Goal: Task Accomplishment & Management: Manage account settings

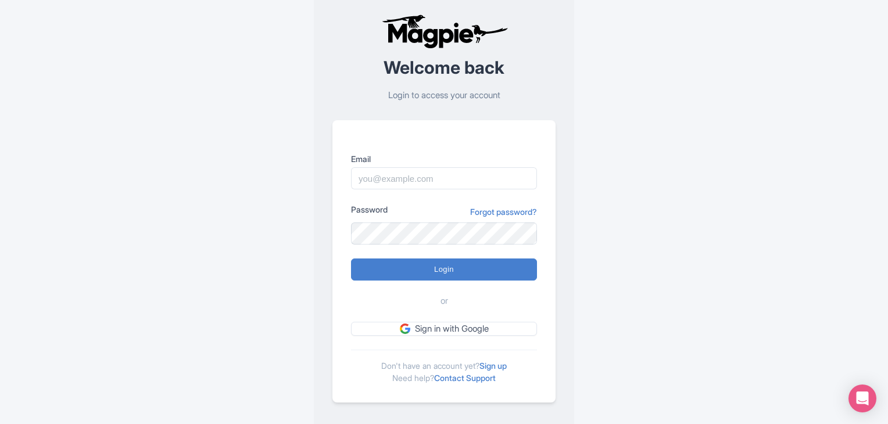
scroll to position [29, 0]
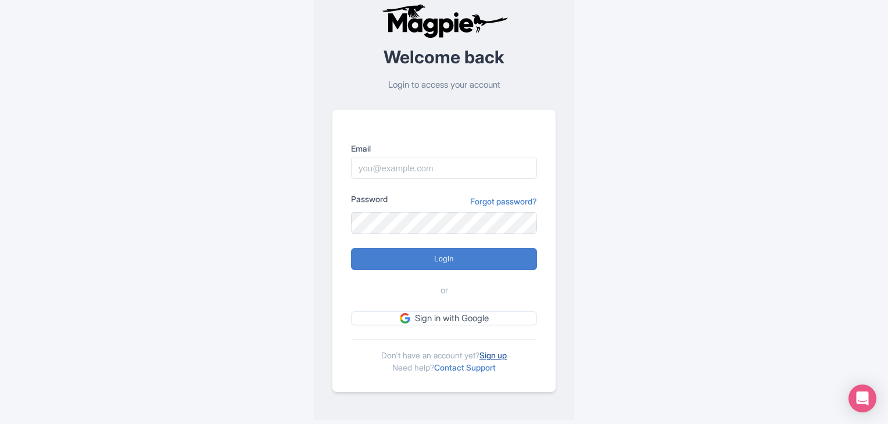
click at [497, 355] on link "Sign up" at bounding box center [492, 355] width 27 height 10
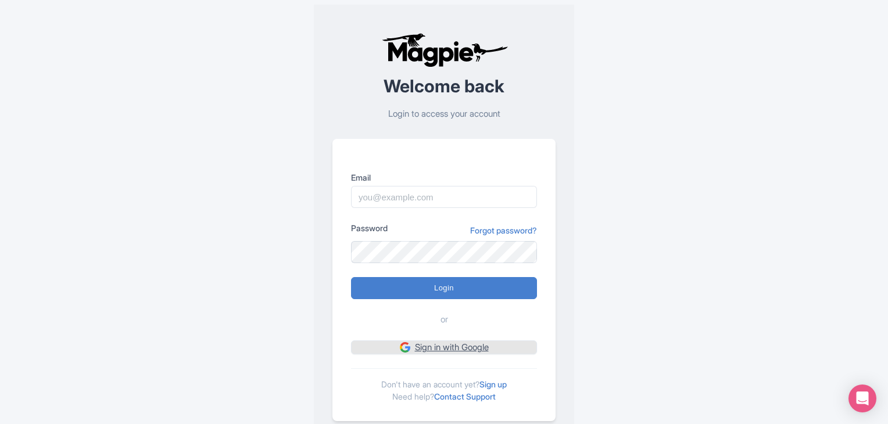
click at [449, 340] on link "Sign in with Google" at bounding box center [444, 347] width 186 height 15
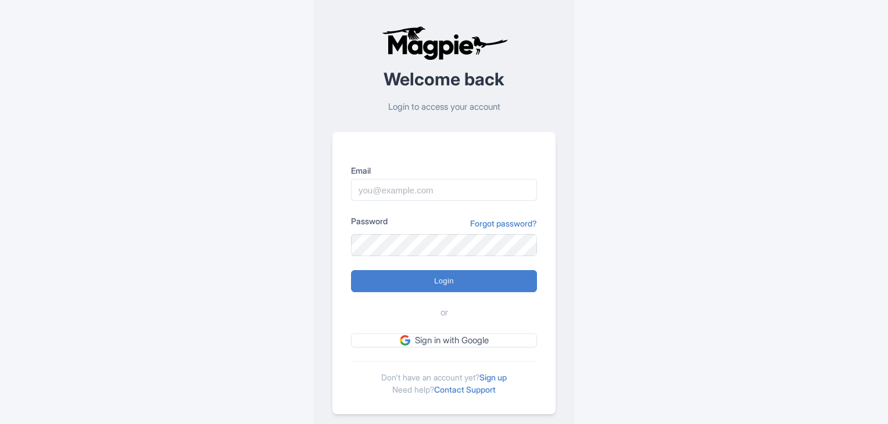
scroll to position [9, 0]
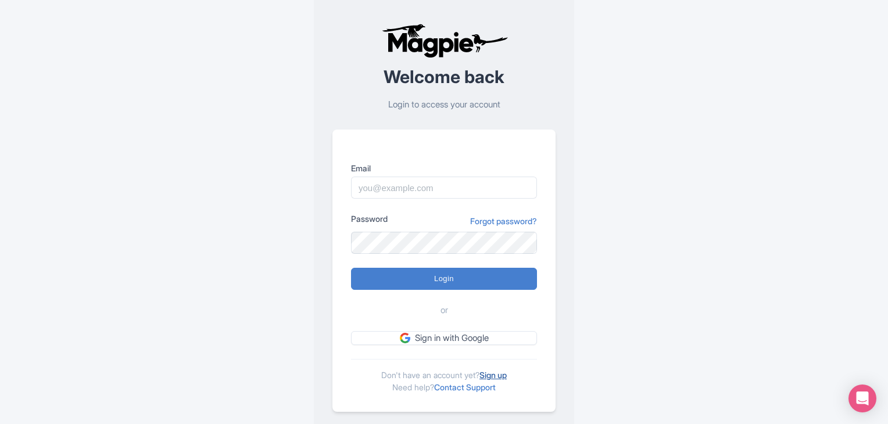
click at [505, 370] on link "Sign up" at bounding box center [492, 375] width 27 height 10
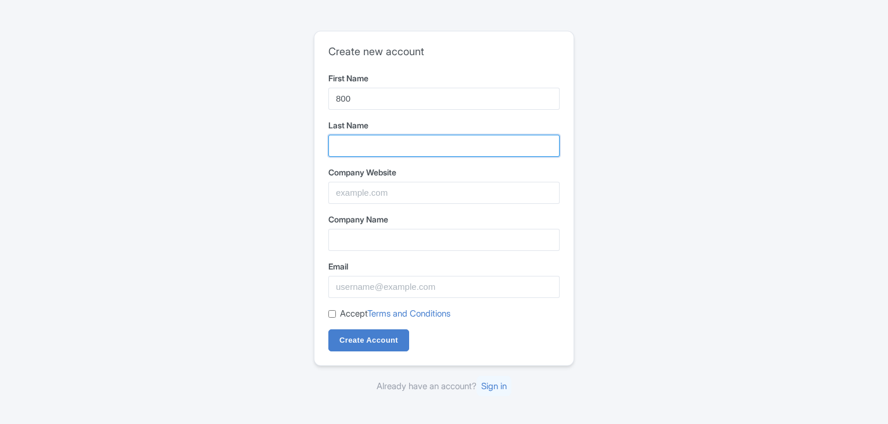
click at [400, 149] on input "Last Name" at bounding box center [443, 146] width 231 height 22
type input "Phone Numbers"
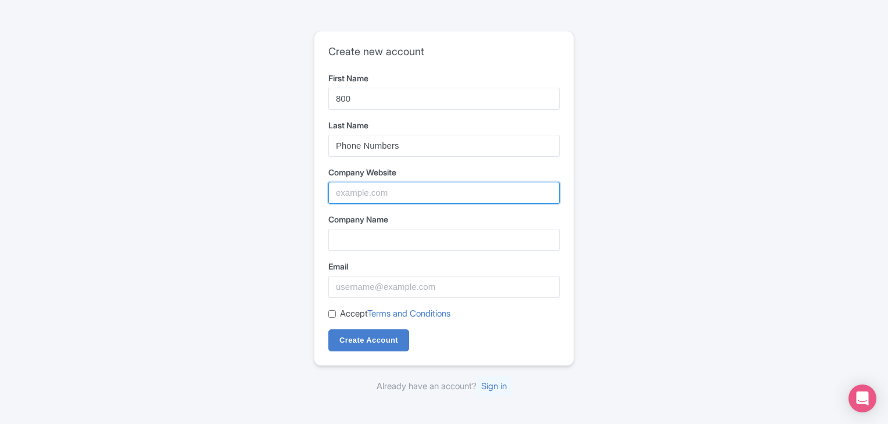
click at [395, 196] on input "Company Website" at bounding box center [443, 193] width 231 height 22
click at [523, 186] on input "Company Website" at bounding box center [443, 193] width 231 height 22
paste input "https://www.800-number.info/"
type input "https://www.800-number.info/"
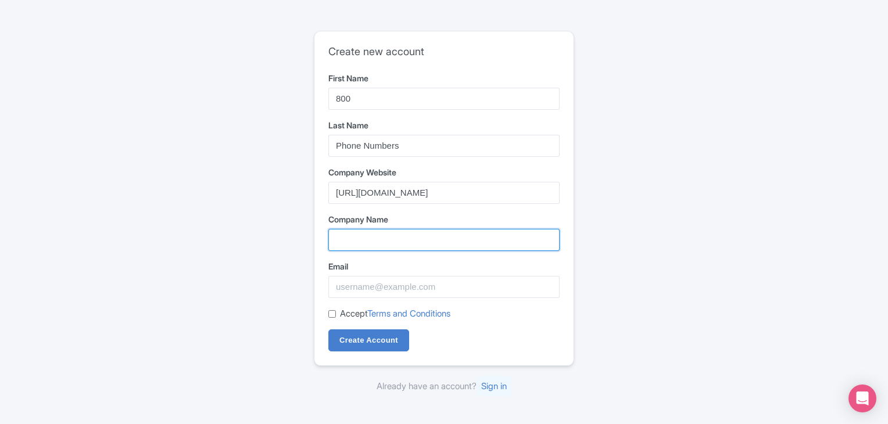
click at [356, 244] on input "Company Name" at bounding box center [443, 240] width 231 height 22
type input "800 Phone Numbers"
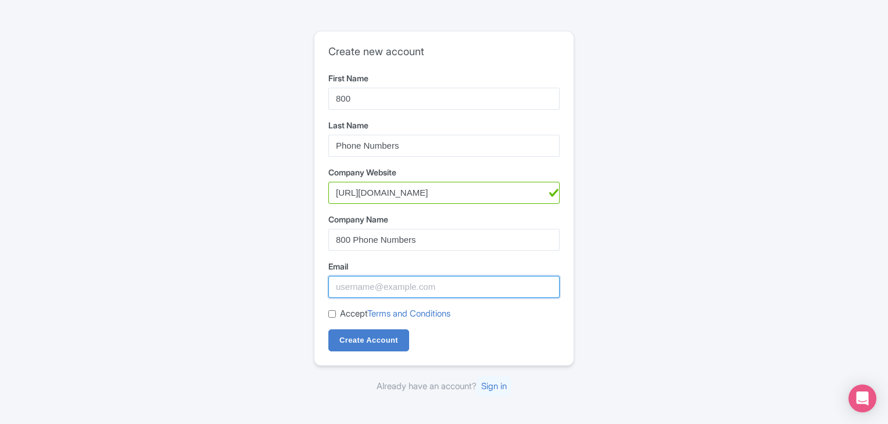
click at [394, 286] on input "Email" at bounding box center [443, 287] width 231 height 22
type input "pritirajput.22may@gmail.com"
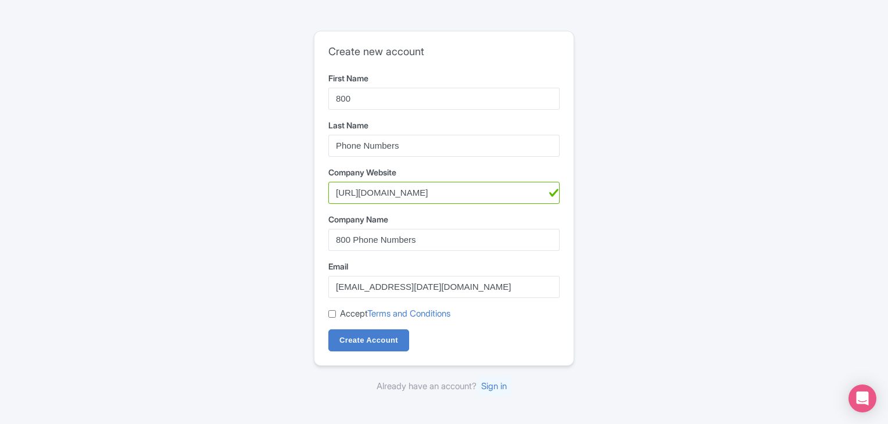
click at [331, 315] on input "Accept Terms and Conditions" at bounding box center [332, 314] width 8 height 8
checkbox input "true"
click at [351, 339] on input "Create Account" at bounding box center [368, 340] width 81 height 22
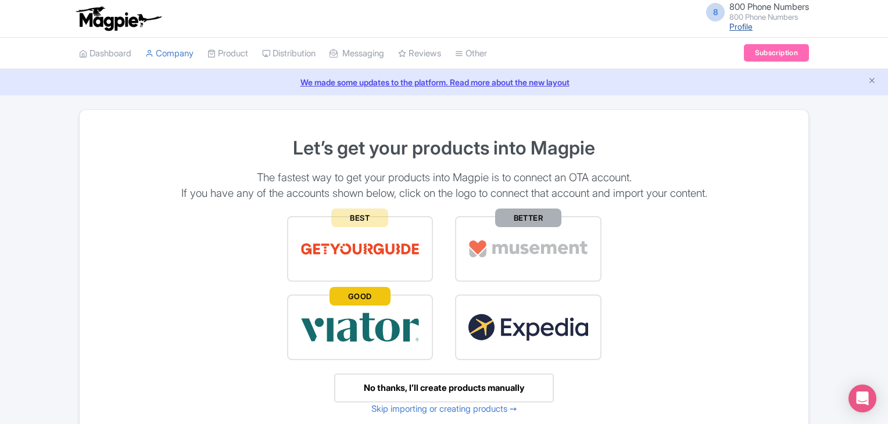
click at [737, 25] on link "Profile" at bounding box center [740, 26] width 23 height 10
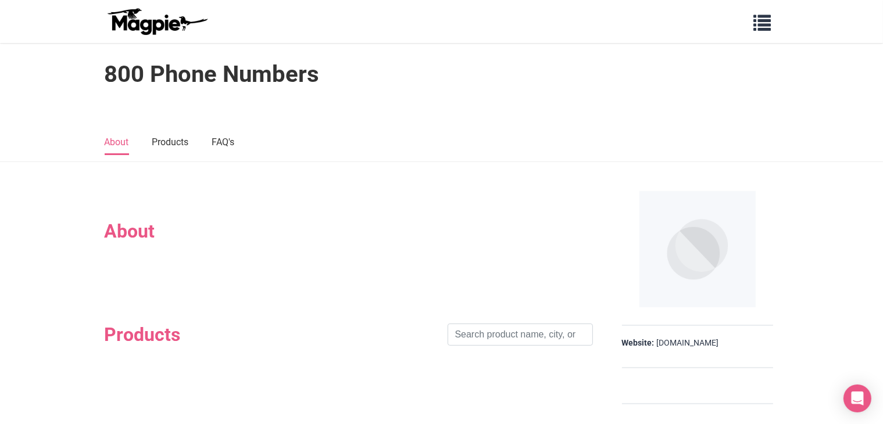
click at [156, 235] on h2 "About" at bounding box center [349, 231] width 488 height 22
click at [759, 21] on span "button" at bounding box center [762, 20] width 17 height 17
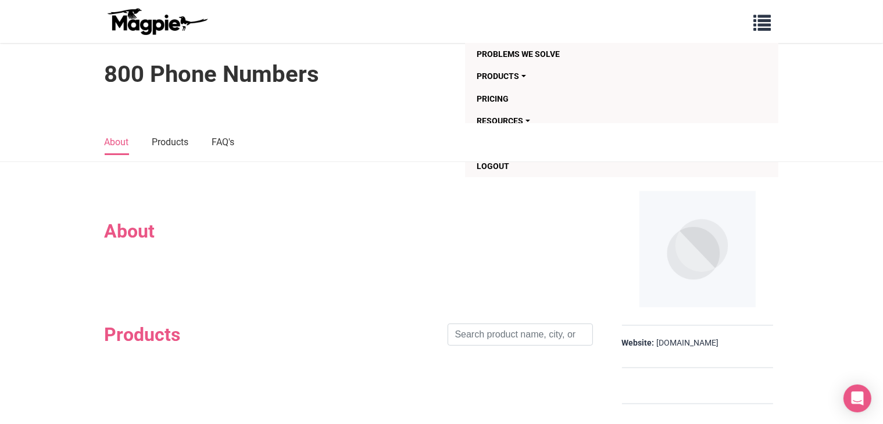
click at [144, 71] on h1 "800 Phone Numbers" at bounding box center [212, 74] width 215 height 28
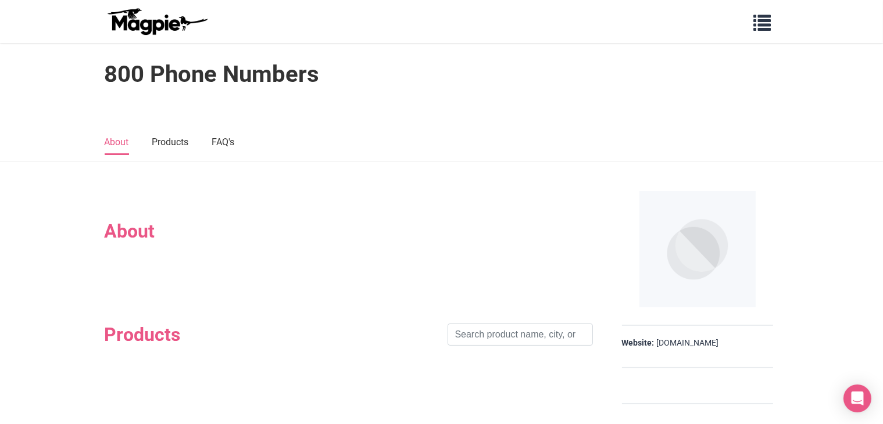
click at [117, 145] on link "About" at bounding box center [117, 143] width 24 height 24
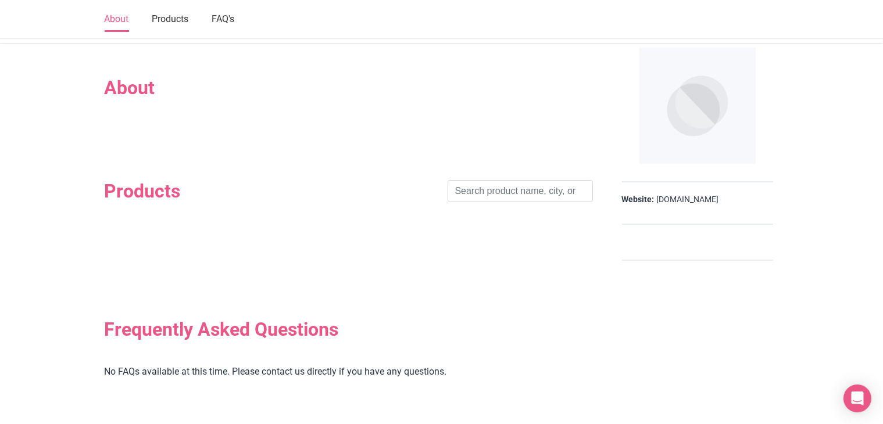
scroll to position [144, 0]
click at [124, 96] on h2 "About" at bounding box center [349, 87] width 488 height 22
click at [514, 184] on input "search" at bounding box center [519, 191] width 145 height 22
click at [666, 200] on link "[DOMAIN_NAME]" at bounding box center [688, 199] width 62 height 12
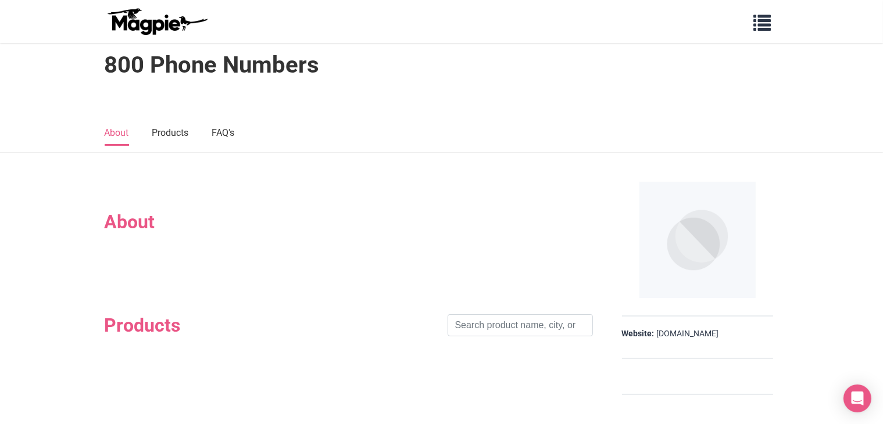
scroll to position [0, 0]
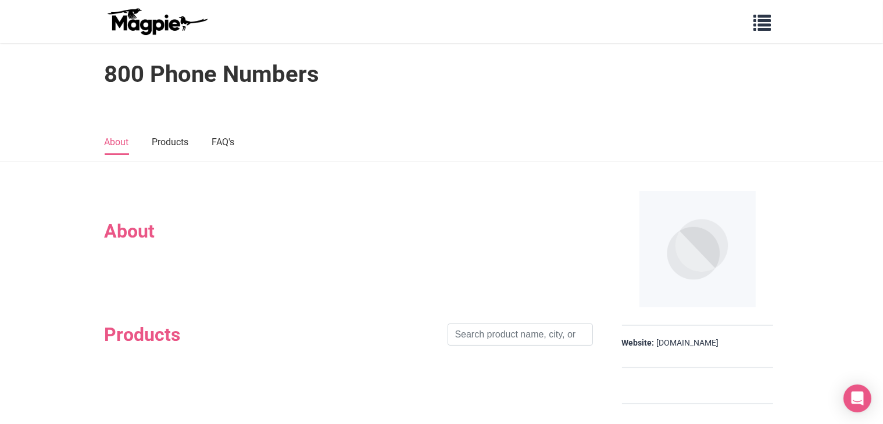
click at [697, 248] on img at bounding box center [697, 249] width 116 height 116
click at [769, 27] on span "button" at bounding box center [762, 20] width 17 height 17
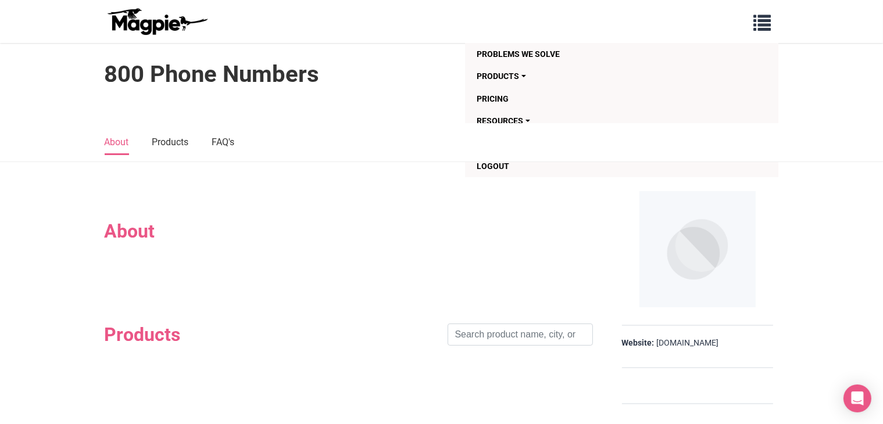
click at [142, 18] on img at bounding box center [157, 22] width 105 height 28
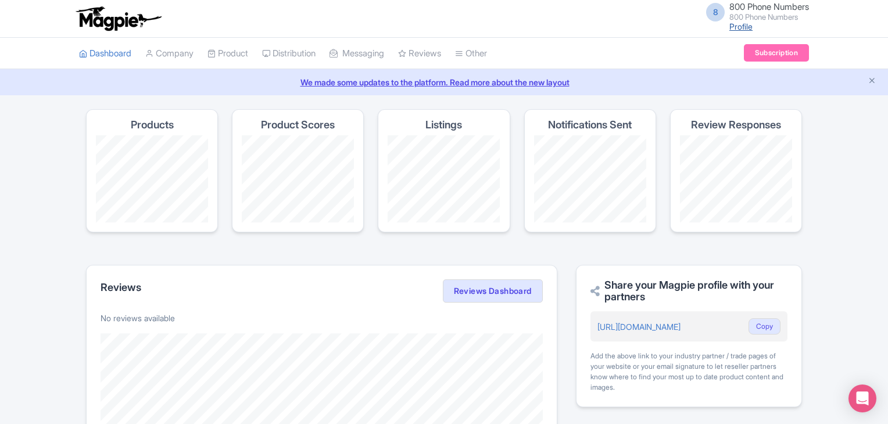
click at [729, 29] on link "Profile" at bounding box center [740, 26] width 23 height 10
click at [872, 77] on icon "Close announcement" at bounding box center [871, 80] width 9 height 9
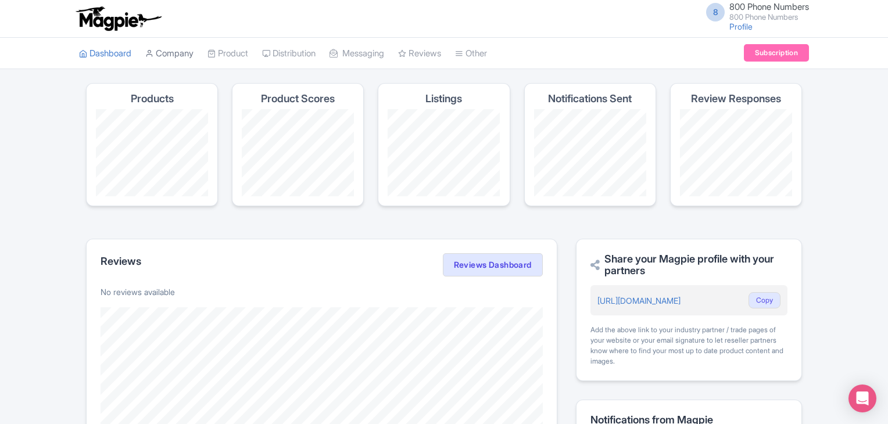
click at [182, 49] on link "Company" at bounding box center [169, 54] width 48 height 32
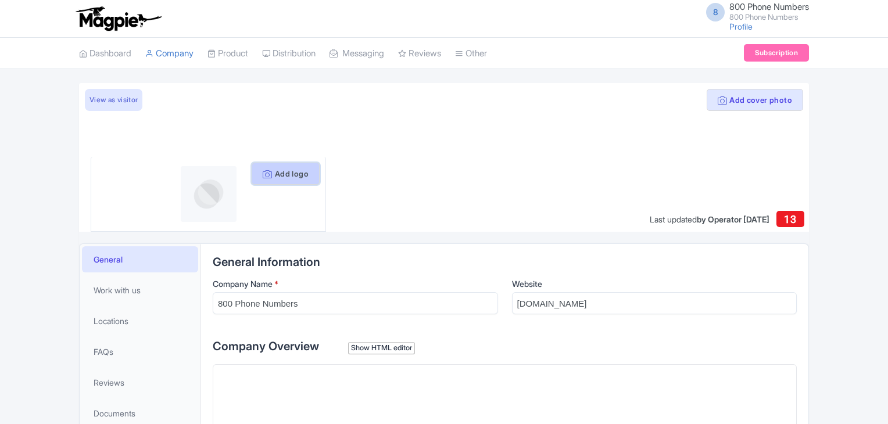
click at [284, 180] on button "Add logo" at bounding box center [286, 174] width 68 height 22
click at [634, 364] on trix-editor at bounding box center [505, 401] width 584 height 74
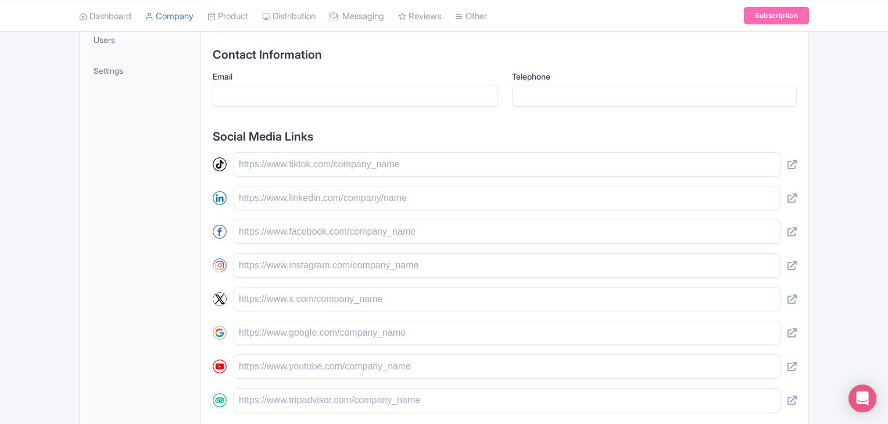
scroll to position [407, 0]
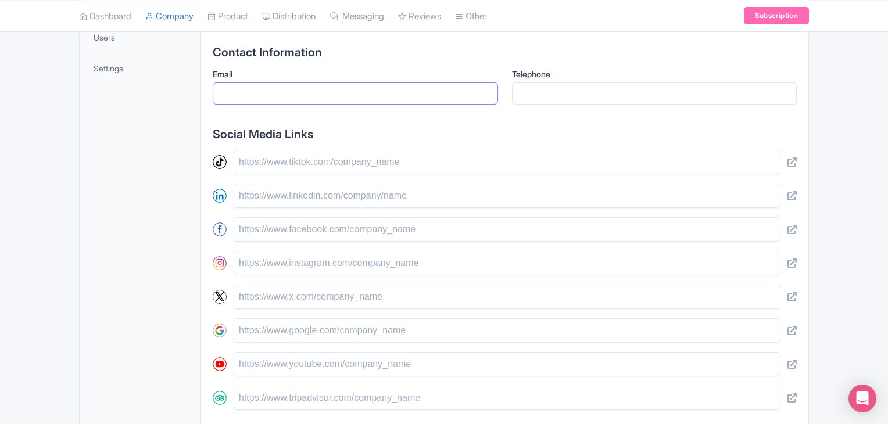
click at [281, 97] on input "Email" at bounding box center [355, 93] width 285 height 22
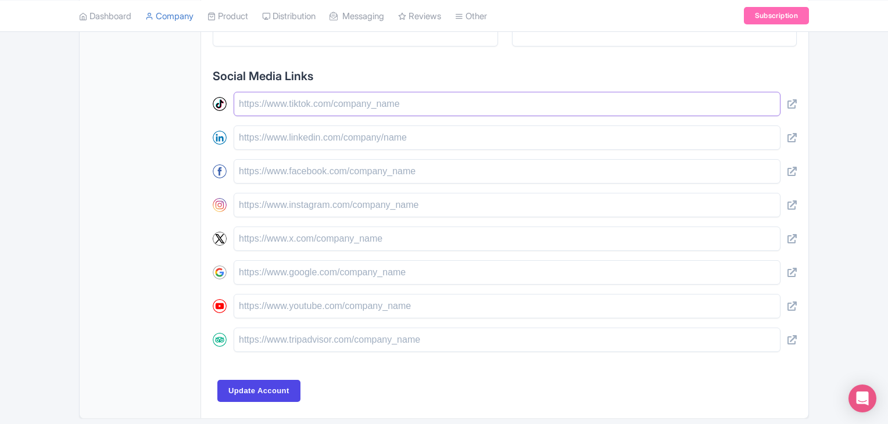
click at [327, 103] on input "text" at bounding box center [507, 104] width 547 height 24
click at [311, 277] on input "text" at bounding box center [507, 272] width 547 height 24
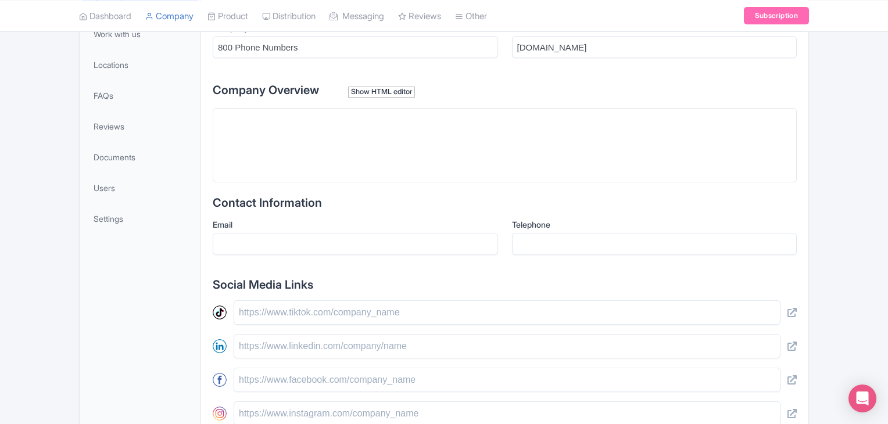
scroll to position [232, 0]
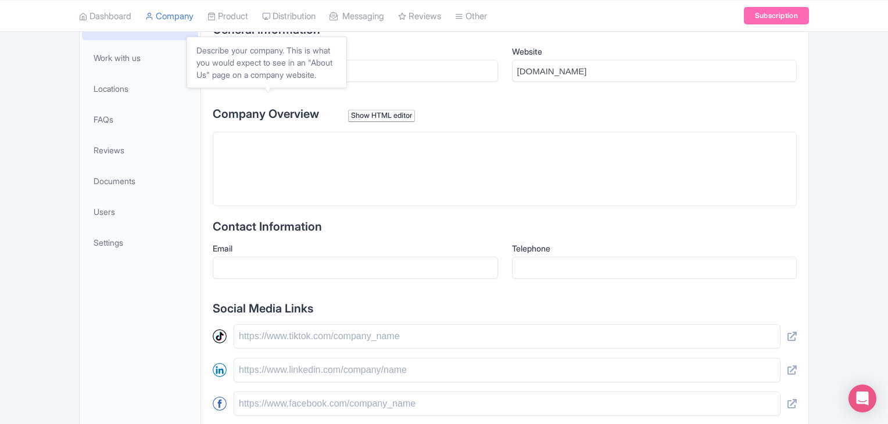
click at [306, 112] on span "Company Overview" at bounding box center [266, 114] width 106 height 14
click at [272, 153] on trix-editor at bounding box center [505, 169] width 584 height 74
drag, startPoint x: 268, startPoint y: 160, endPoint x: 278, endPoint y: 153, distance: 12.6
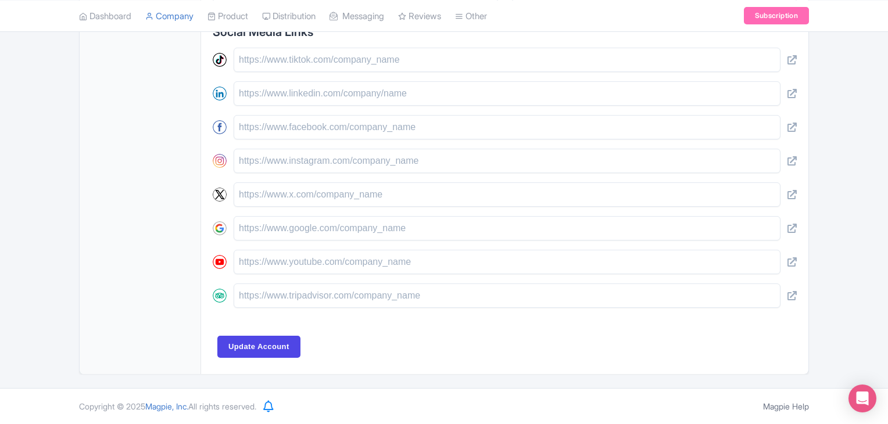
scroll to position [528, 0]
click at [257, 360] on div "General Information Company Name * 800 Phone Numbers Website 800-number.info Co…" at bounding box center [505, 49] width 584 height 625
click at [265, 344] on input "Update Account" at bounding box center [258, 347] width 83 height 22
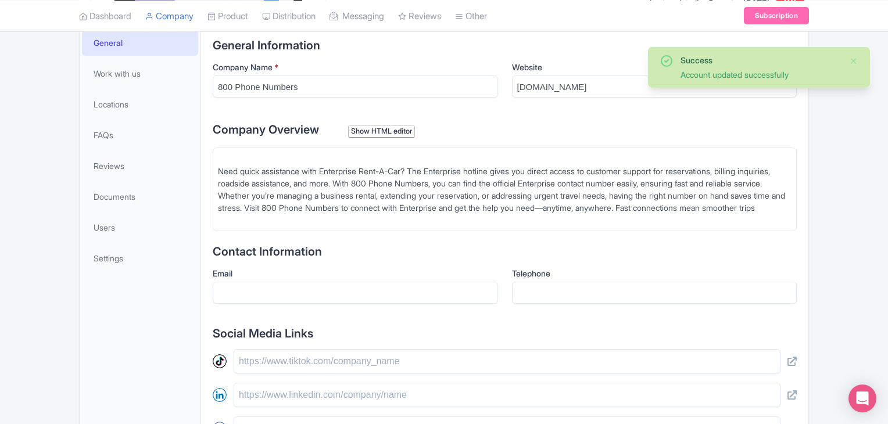
scroll to position [197, 0]
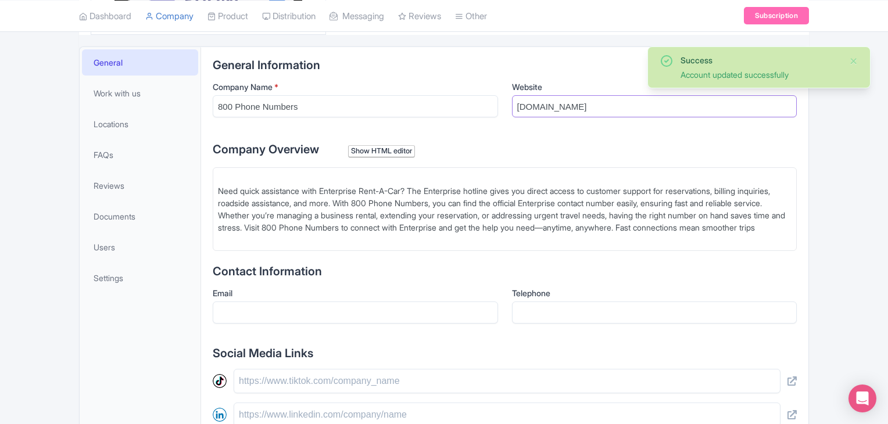
click at [553, 106] on input "[DOMAIN_NAME]" at bounding box center [654, 106] width 285 height 22
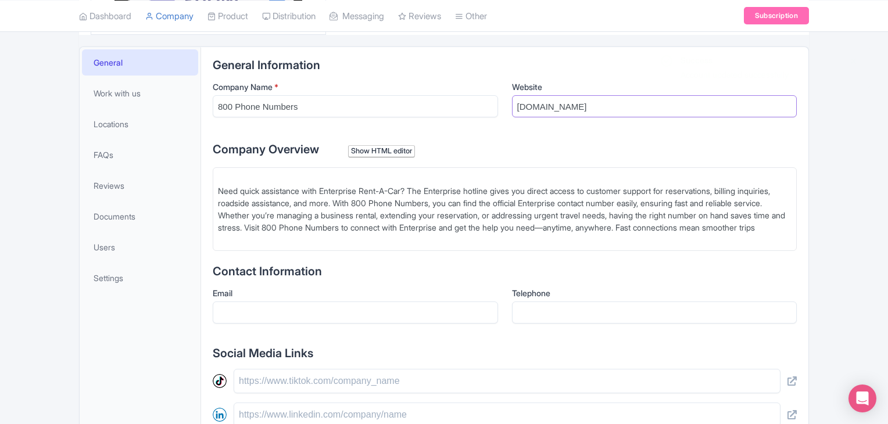
scroll to position [139, 0]
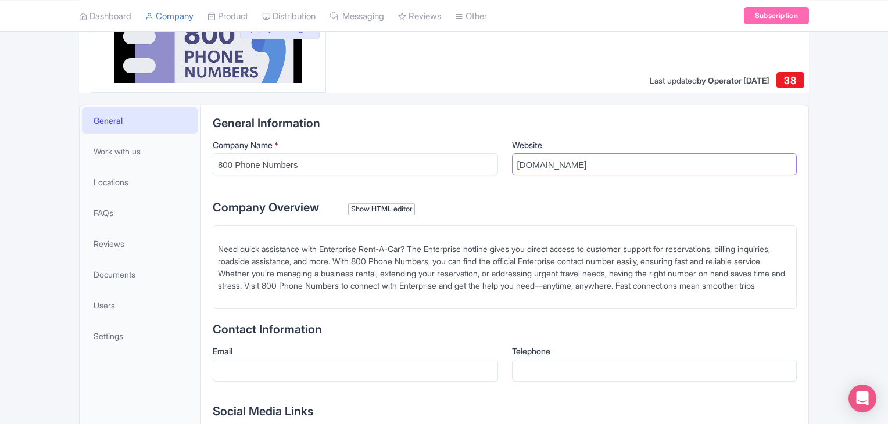
click at [581, 161] on input "[DOMAIN_NAME]" at bounding box center [654, 164] width 285 height 22
click at [580, 161] on input "[DOMAIN_NAME]" at bounding box center [654, 164] width 285 height 22
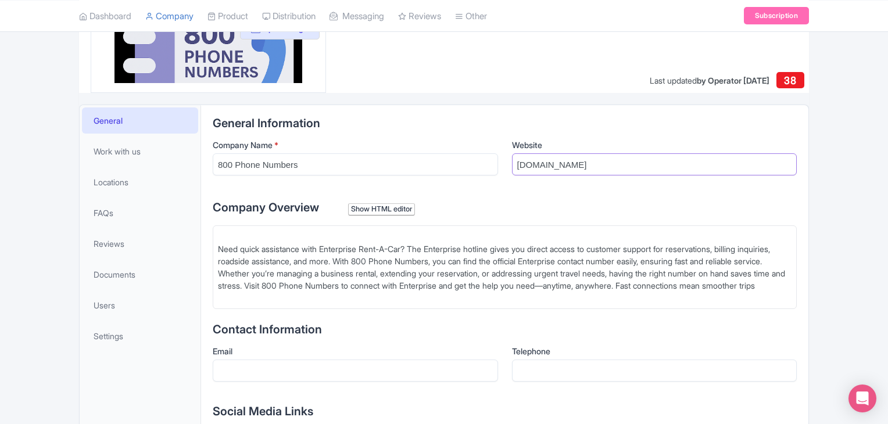
paste input "[URL][DOMAIN_NAME]"
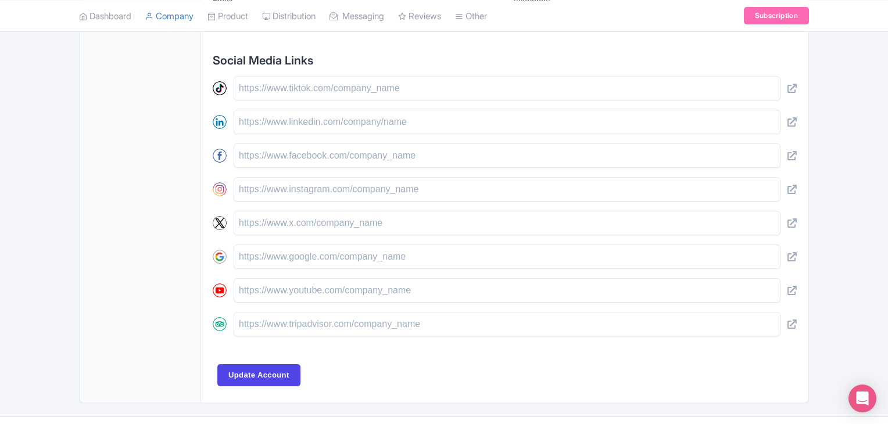
scroll to position [528, 0]
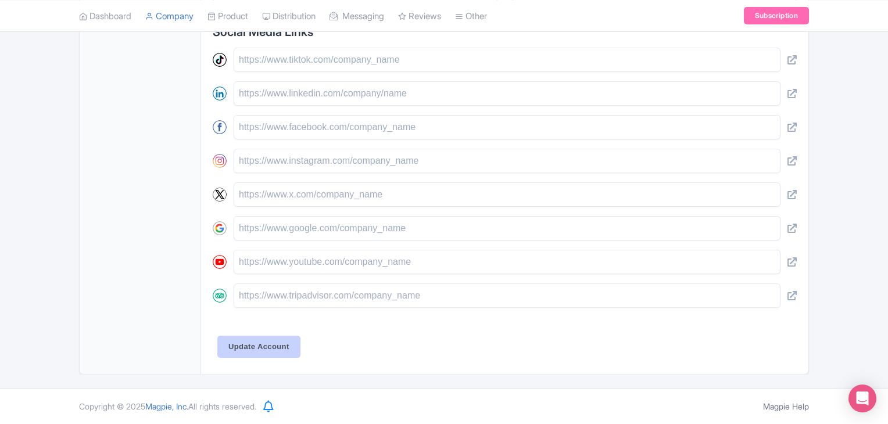
type input "[URL][DOMAIN_NAME]"
click at [248, 336] on input "Update Account" at bounding box center [258, 347] width 83 height 22
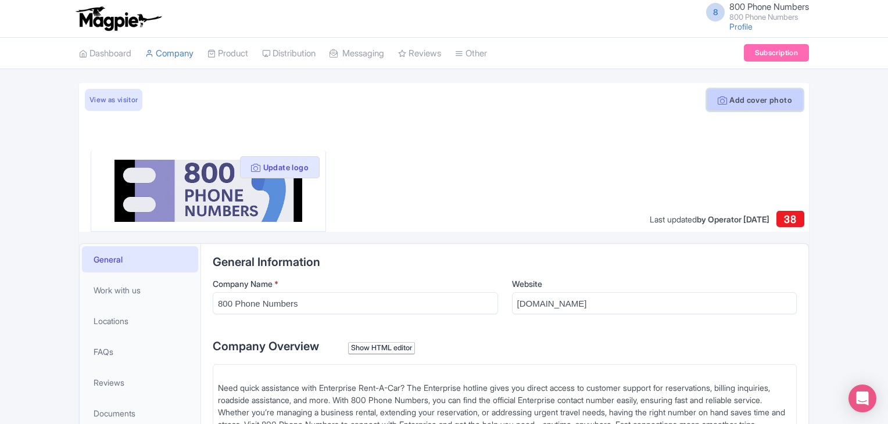
click at [747, 99] on button "Add cover photo" at bounding box center [754, 100] width 96 height 22
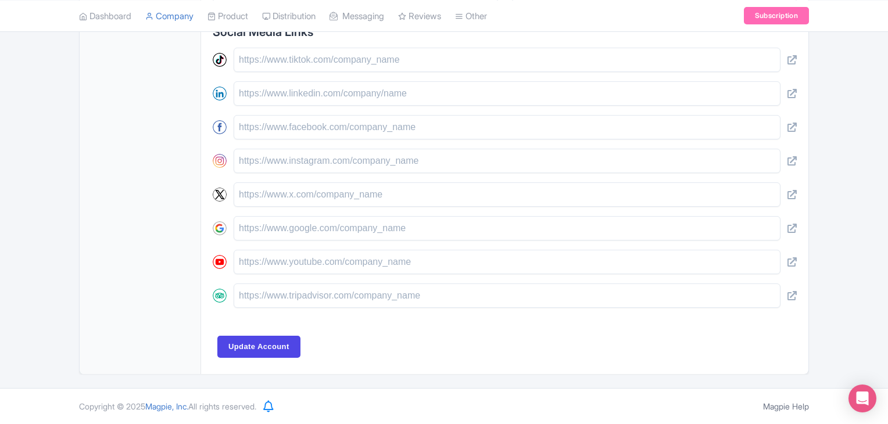
scroll to position [528, 0]
click at [266, 356] on input "Update Account" at bounding box center [258, 347] width 83 height 22
